Goal: Task Accomplishment & Management: Manage account settings

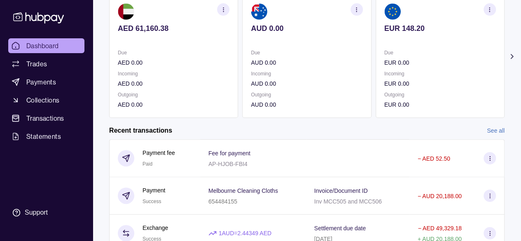
scroll to position [165, 0]
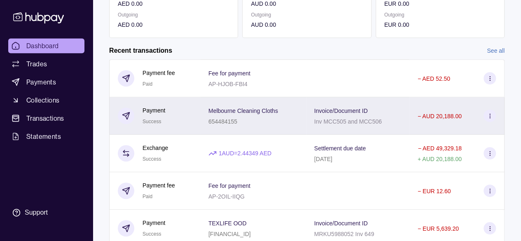
click at [363, 110] on p "Invoice/Document ID" at bounding box center [341, 110] width 54 height 7
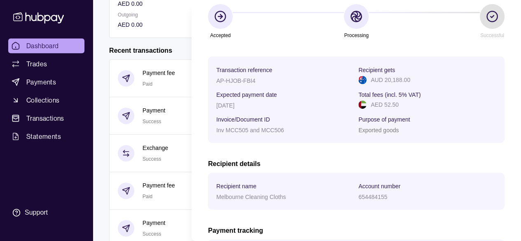
scroll to position [189, 0]
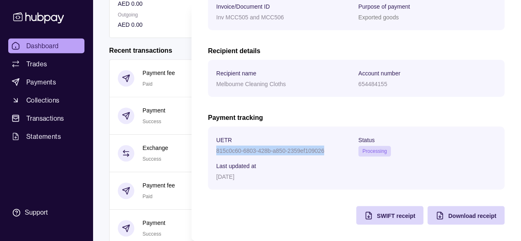
drag, startPoint x: 217, startPoint y: 151, endPoint x: 324, endPoint y: 149, distance: 107.9
click at [324, 149] on div "815c0c60-6803-428b-a850-2359ef109026" at bounding box center [285, 150] width 138 height 10
copy p "815c0c60-6803-428b-a850-2359ef109026"
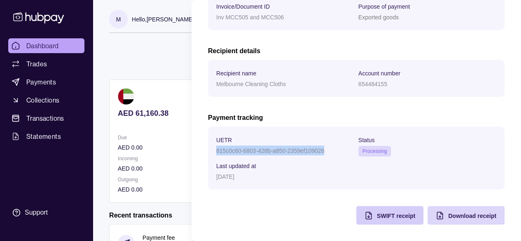
click at [378, 220] on div "SWIFT receipt" at bounding box center [396, 215] width 38 height 10
click at [460, 214] on span "Download receipt" at bounding box center [472, 215] width 48 height 7
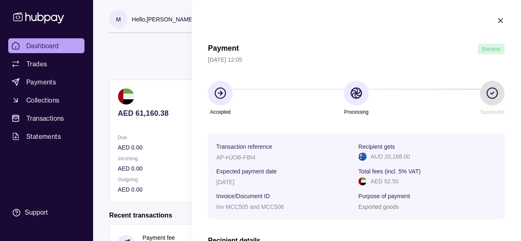
scroll to position [165, 0]
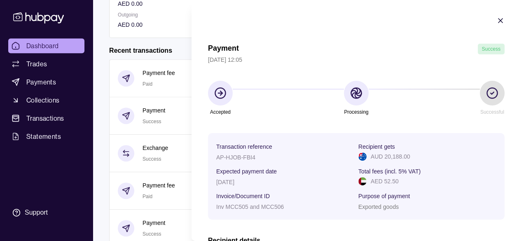
click at [44, 47] on html "Dashboard Trades Payments Collections Transactions Statements Support M Hello, …" at bounding box center [260, 54] width 521 height 438
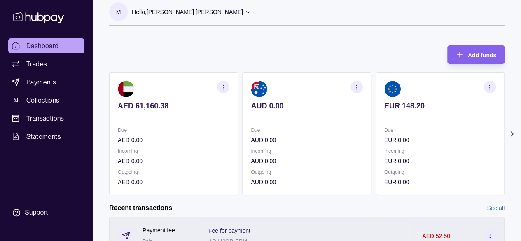
scroll to position [0, 0]
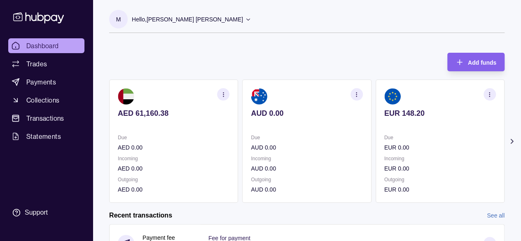
click at [224, 17] on div "Hello, [PERSON_NAME] [PERSON_NAME]" at bounding box center [191, 19] width 119 height 17
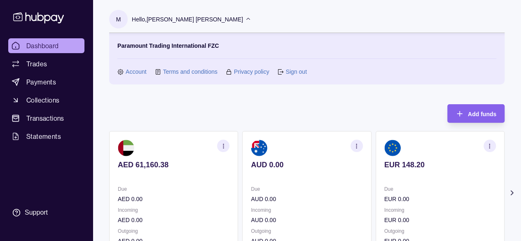
click at [296, 70] on link "Sign out" at bounding box center [295, 71] width 21 height 9
